Goal: Transaction & Acquisition: Purchase product/service

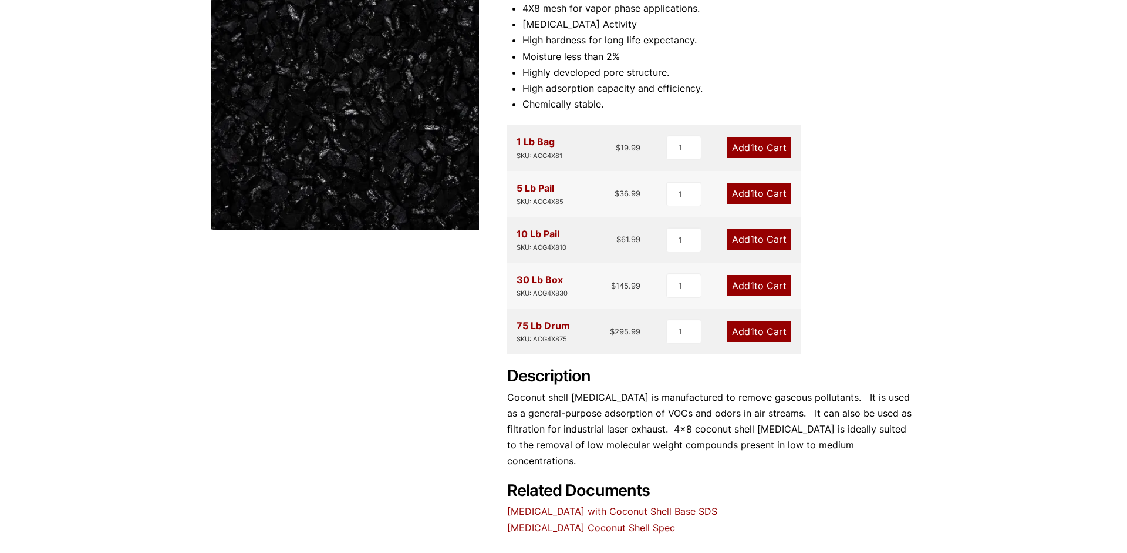
scroll to position [240, 0]
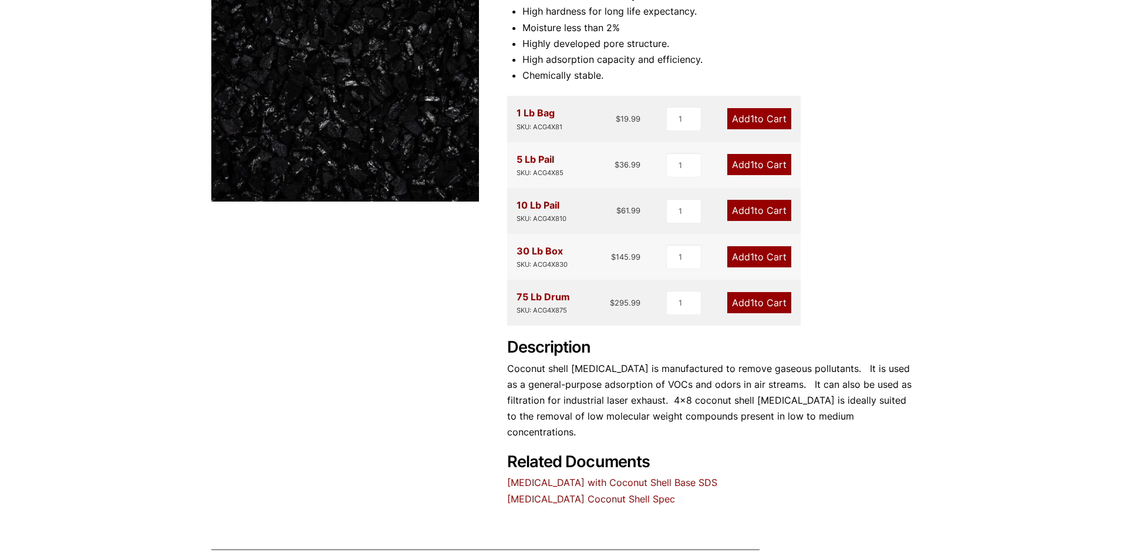
click at [776, 256] on link "Add 1 to Cart" at bounding box center [760, 256] width 64 height 21
click at [758, 214] on link "Add 1 to Cart" at bounding box center [760, 210] width 64 height 21
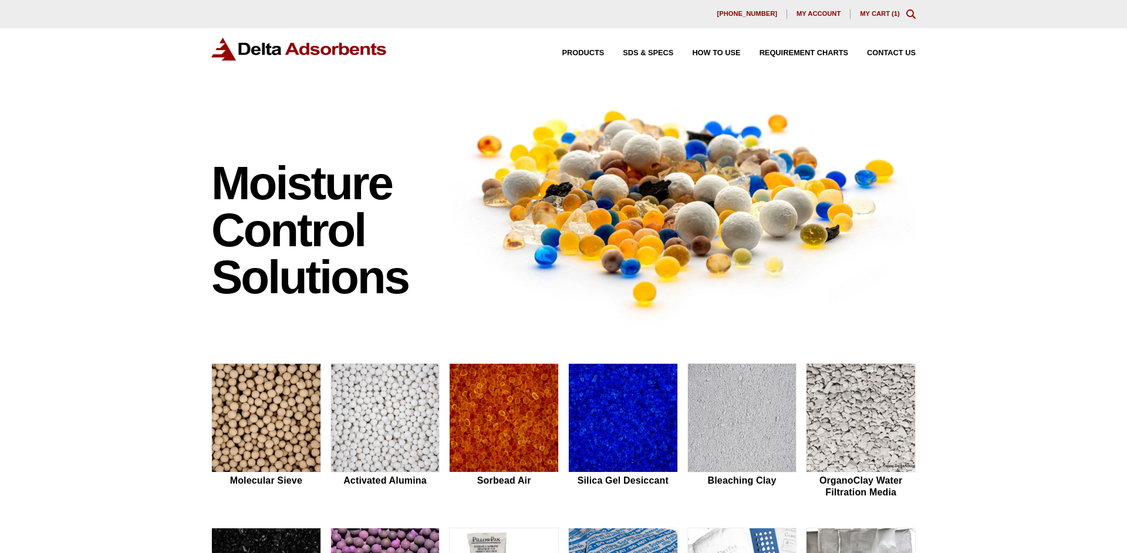
click at [884, 11] on link "My Cart ( 1 )" at bounding box center [880, 13] width 40 height 7
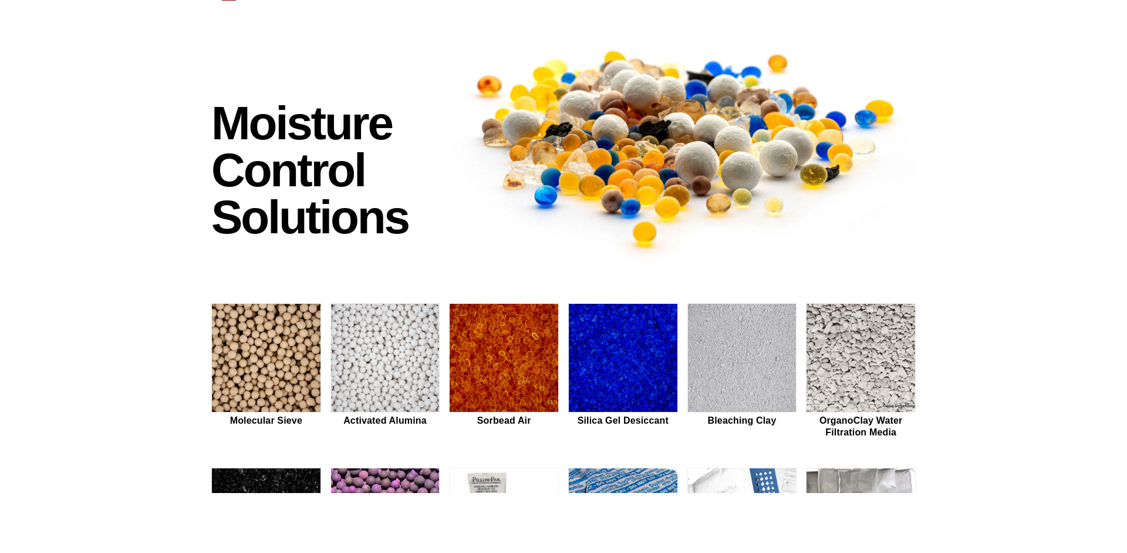
scroll to position [60, 0]
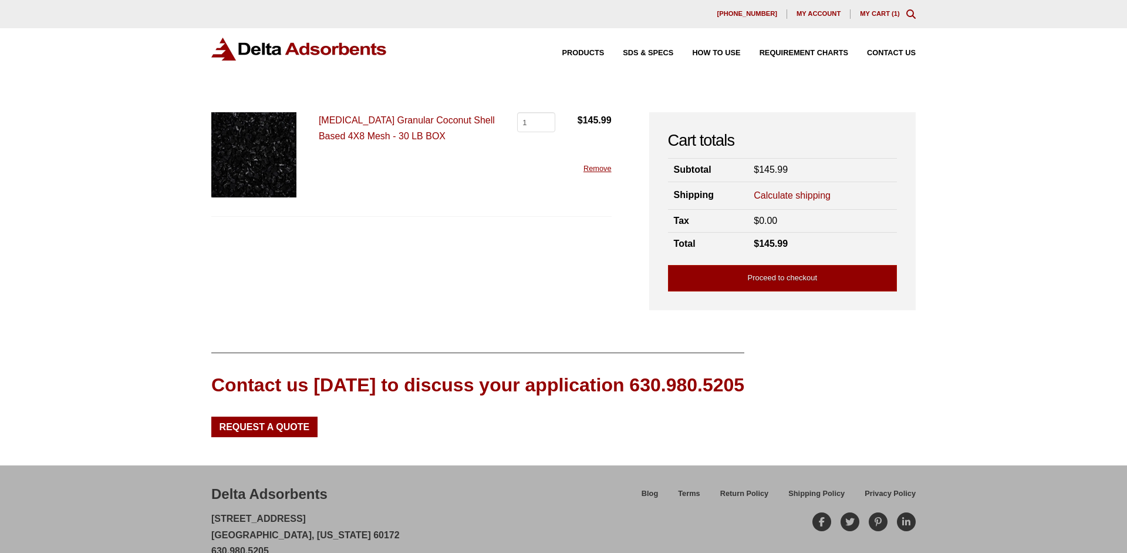
click at [797, 194] on link "Calculate shipping" at bounding box center [792, 195] width 77 height 13
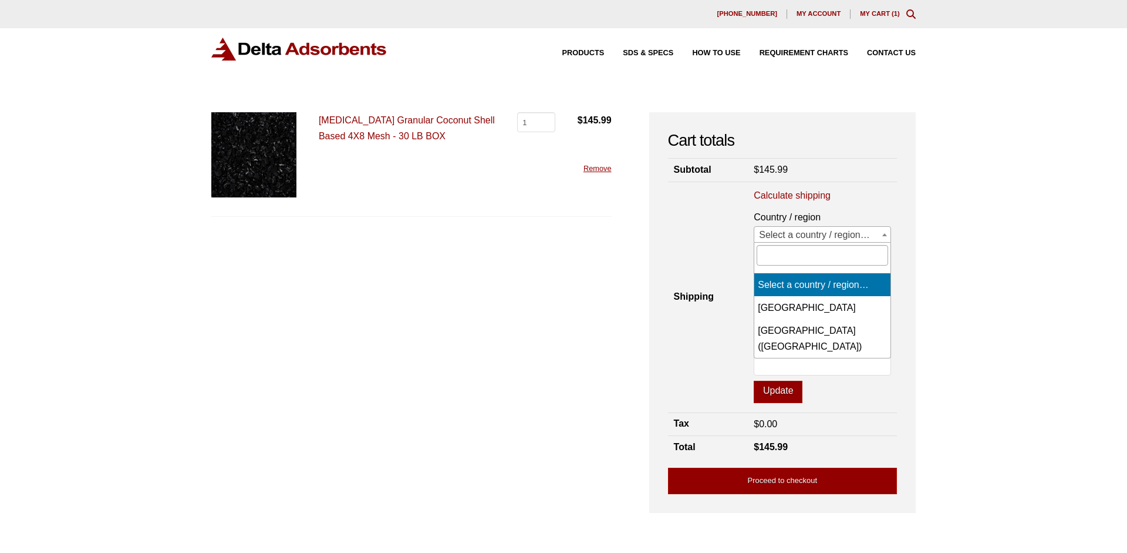
click at [867, 230] on span "Select a country / region…" at bounding box center [823, 235] width 136 height 16
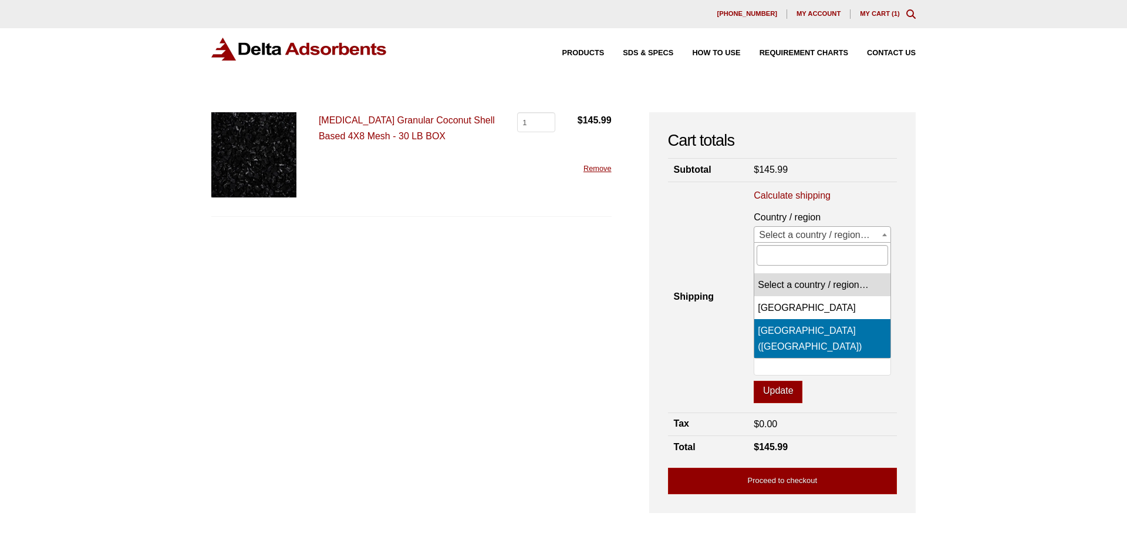
select select "US"
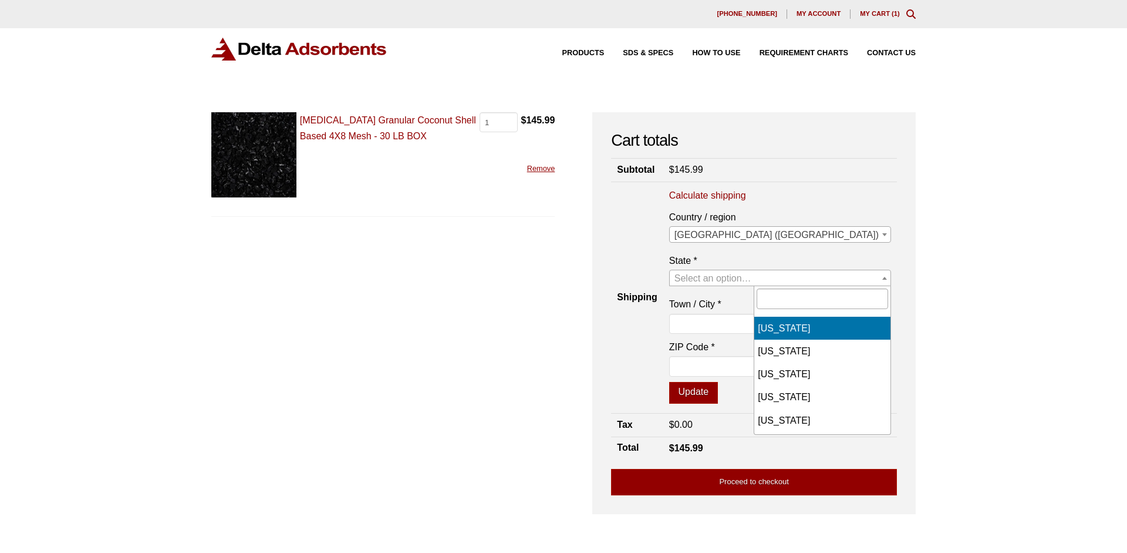
click at [752, 278] on span "Select an option…" at bounding box center [713, 278] width 77 height 10
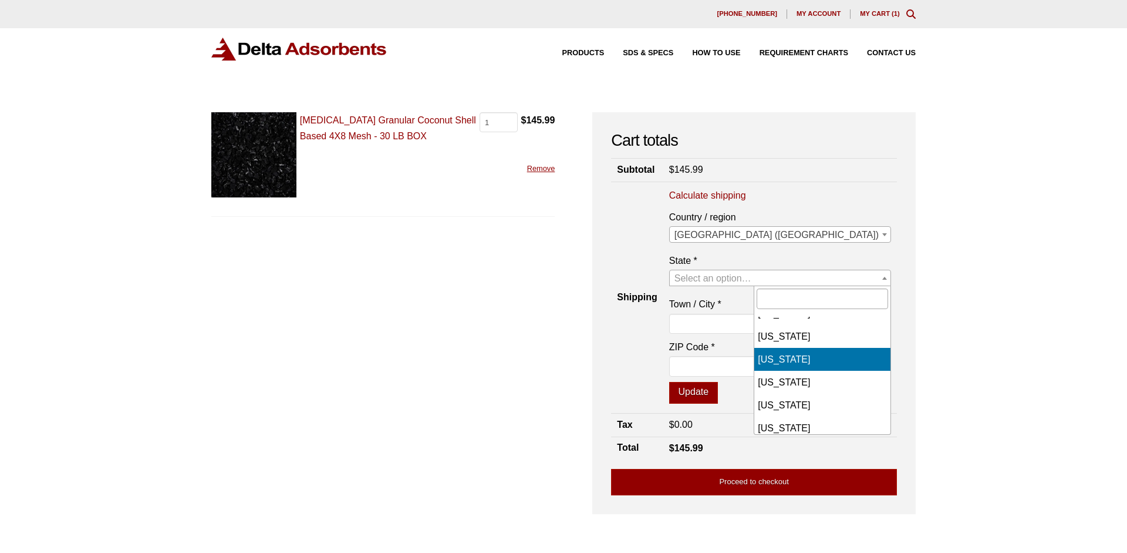
select select "[GEOGRAPHIC_DATA]"
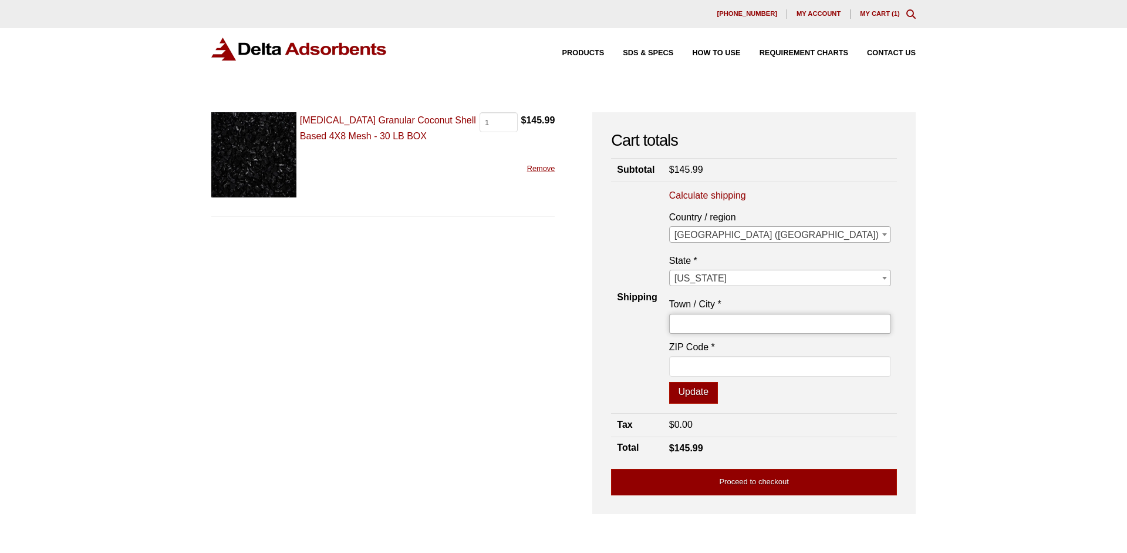
click at [823, 328] on input "Town / City *" at bounding box center [780, 324] width 222 height 20
type input "[GEOGRAPHIC_DATA]"
click at [826, 364] on input "ZIP Code *" at bounding box center [780, 366] width 222 height 20
type input "77034"
click at [718, 400] on button "Update" at bounding box center [693, 393] width 49 height 22
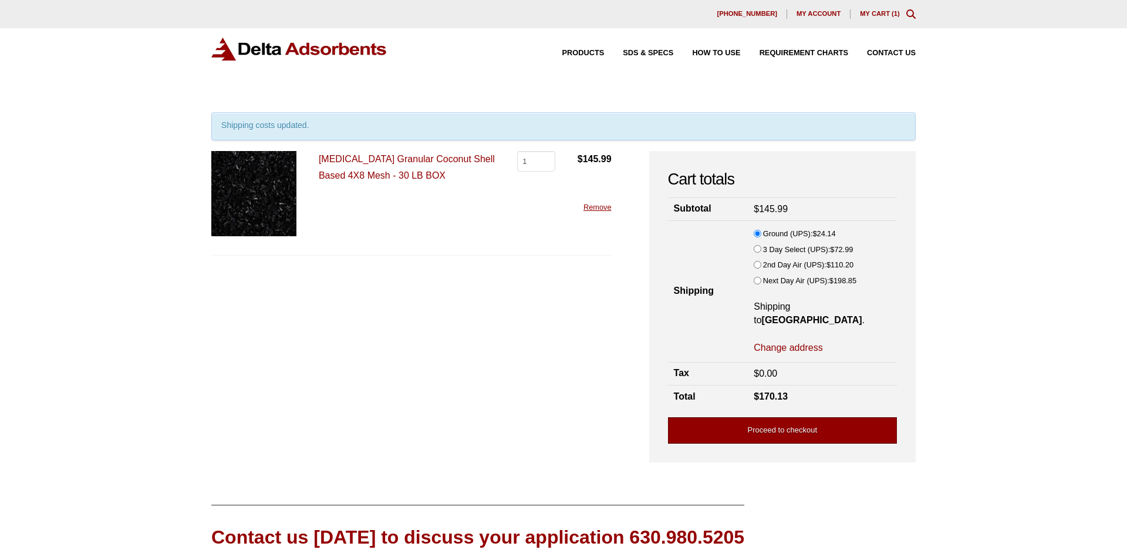
click at [829, 417] on link "Proceed to checkout" at bounding box center [782, 430] width 229 height 26
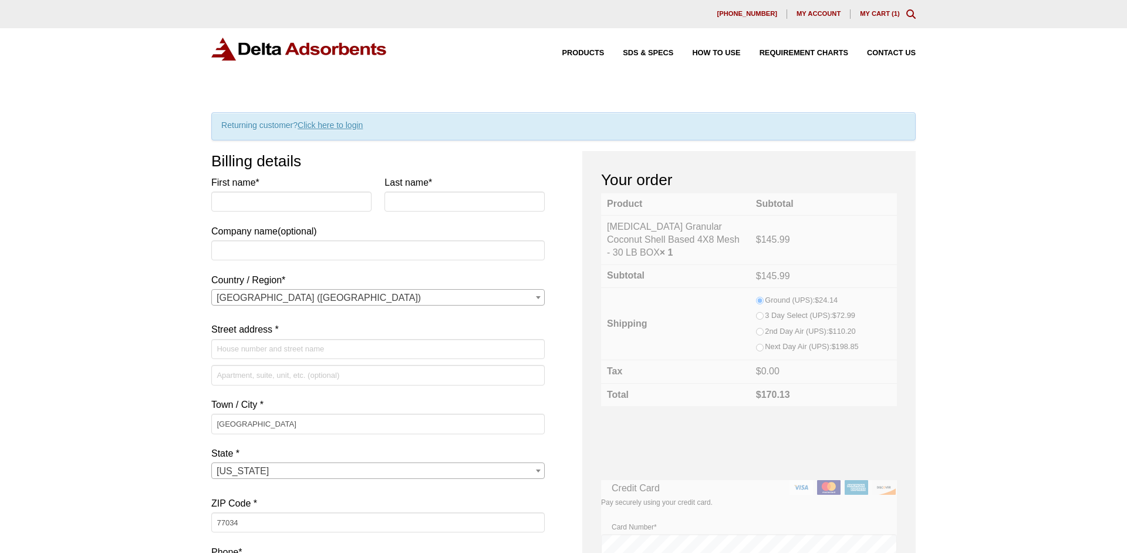
select select "[GEOGRAPHIC_DATA]"
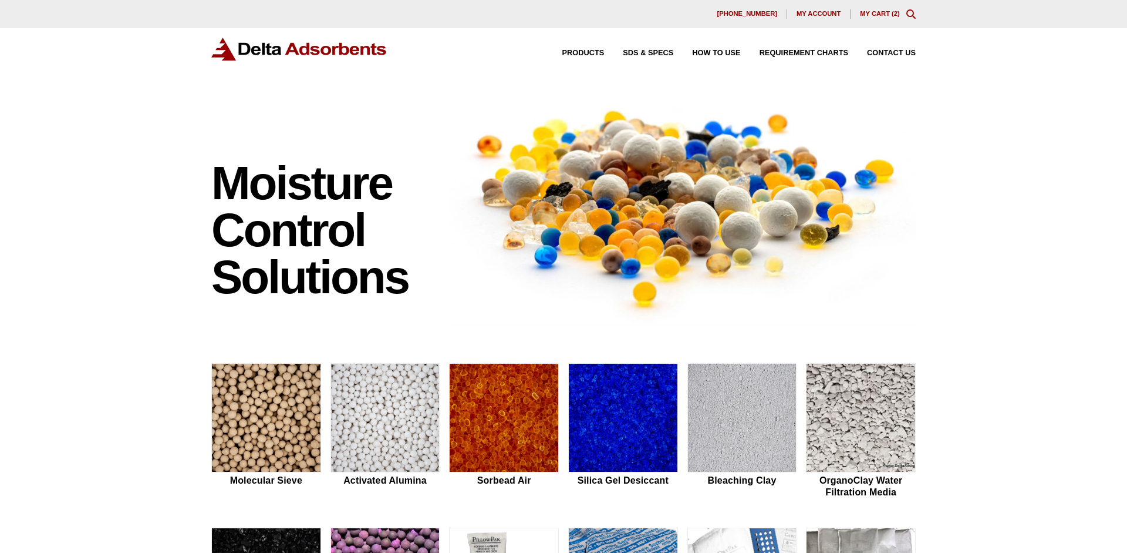
click at [887, 11] on link "My Cart ( 2 )" at bounding box center [880, 13] width 40 height 7
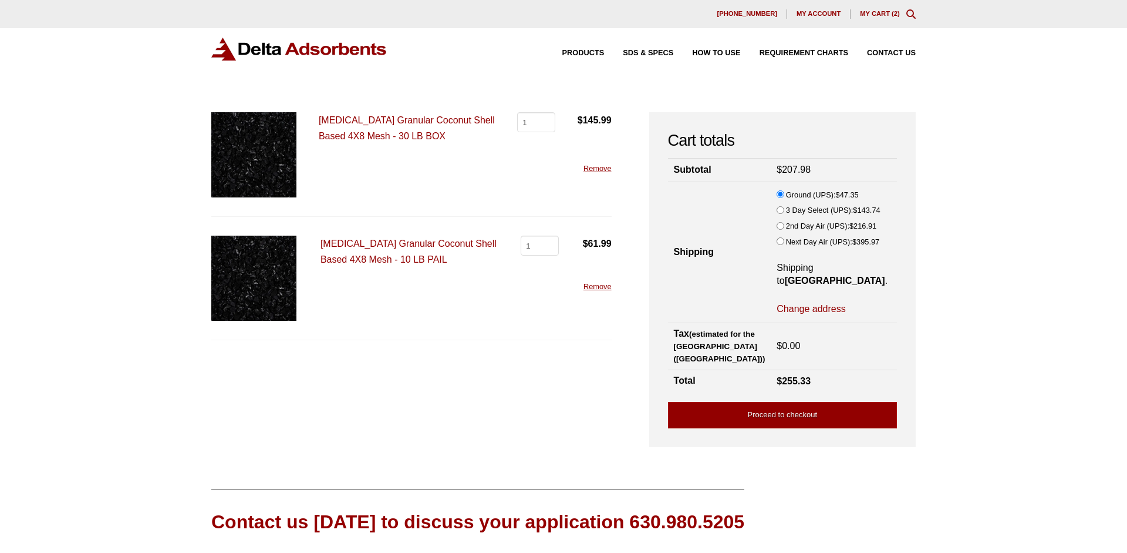
click at [590, 167] on link "Remove" at bounding box center [598, 168] width 28 height 9
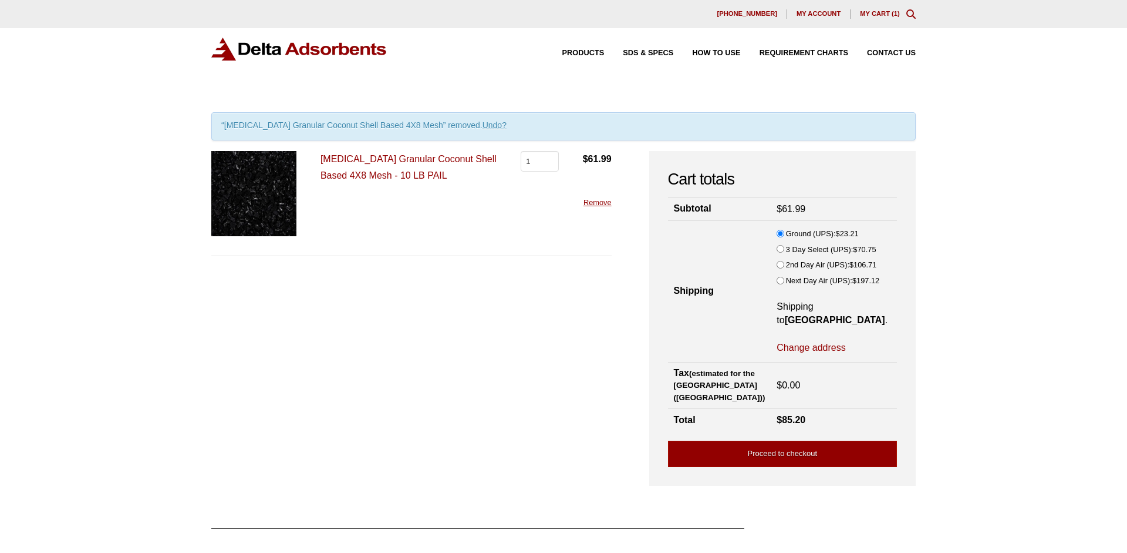
click at [807, 341] on link "Change address" at bounding box center [811, 347] width 69 height 13
select select "[GEOGRAPHIC_DATA]"
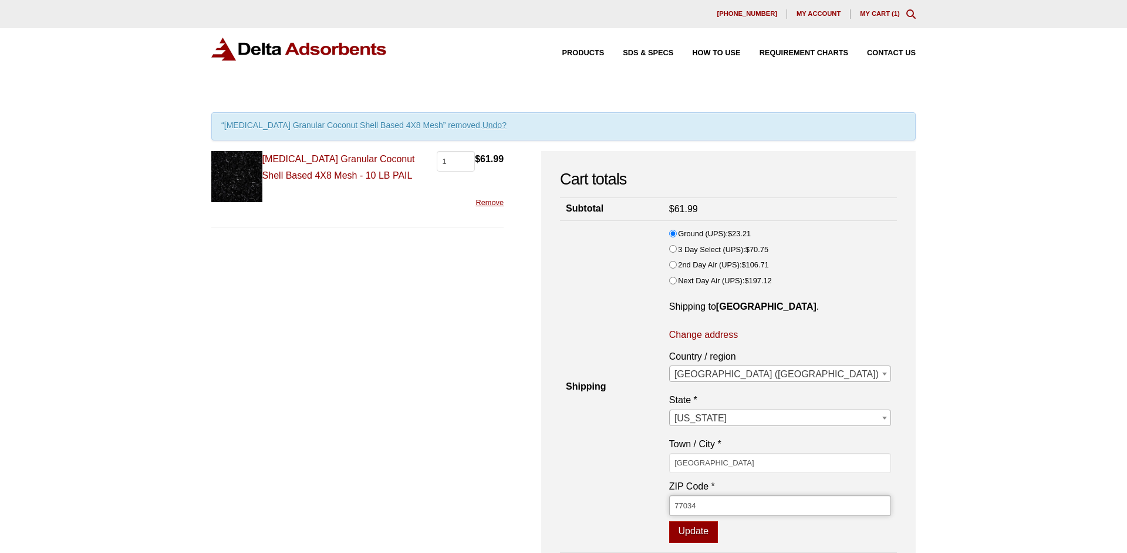
click at [800, 509] on input "77034" at bounding box center [780, 505] width 222 height 20
type input "7"
type input "77571"
click at [718, 531] on button "Update" at bounding box center [693, 532] width 49 height 22
